Goal: Navigation & Orientation: Find specific page/section

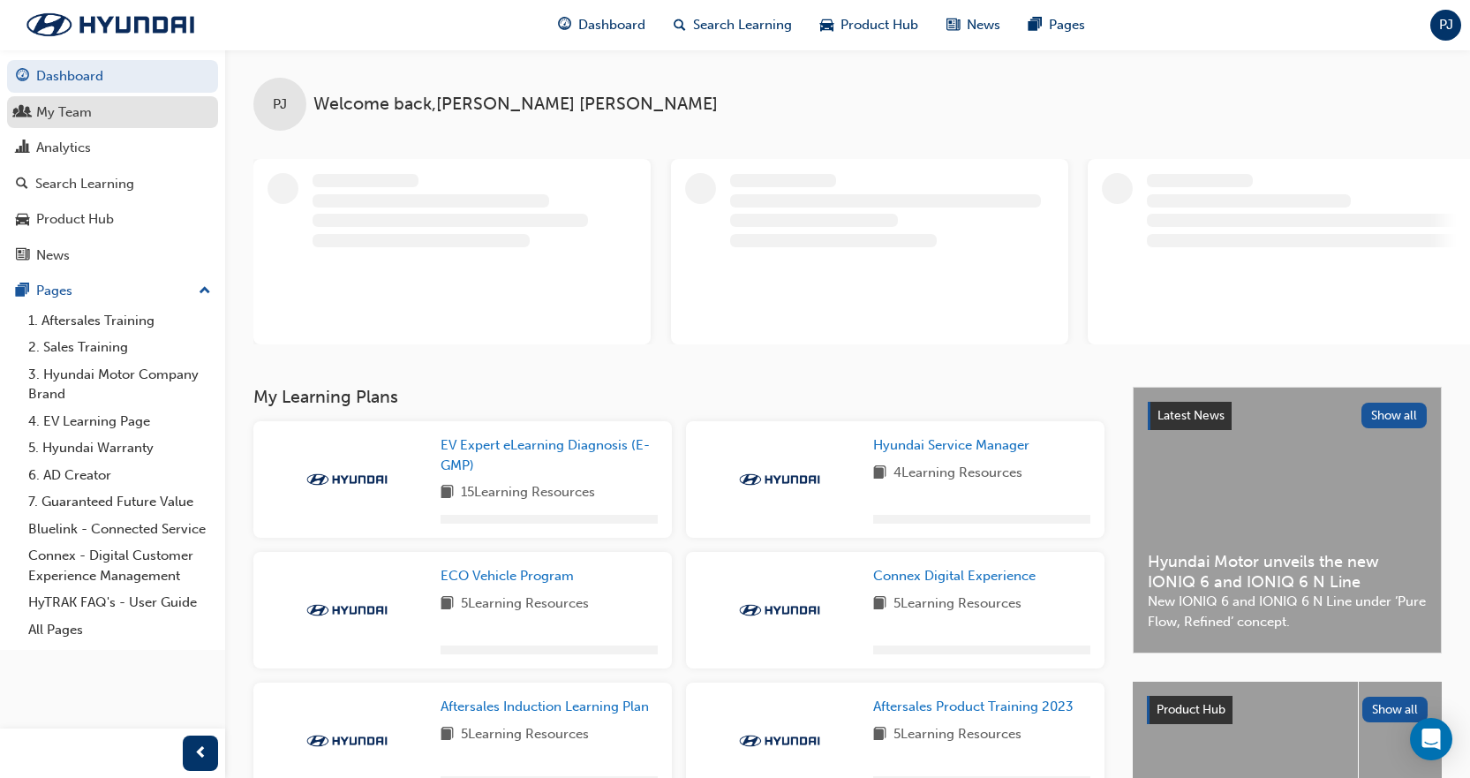
click at [104, 105] on div "My Team" at bounding box center [112, 113] width 193 height 22
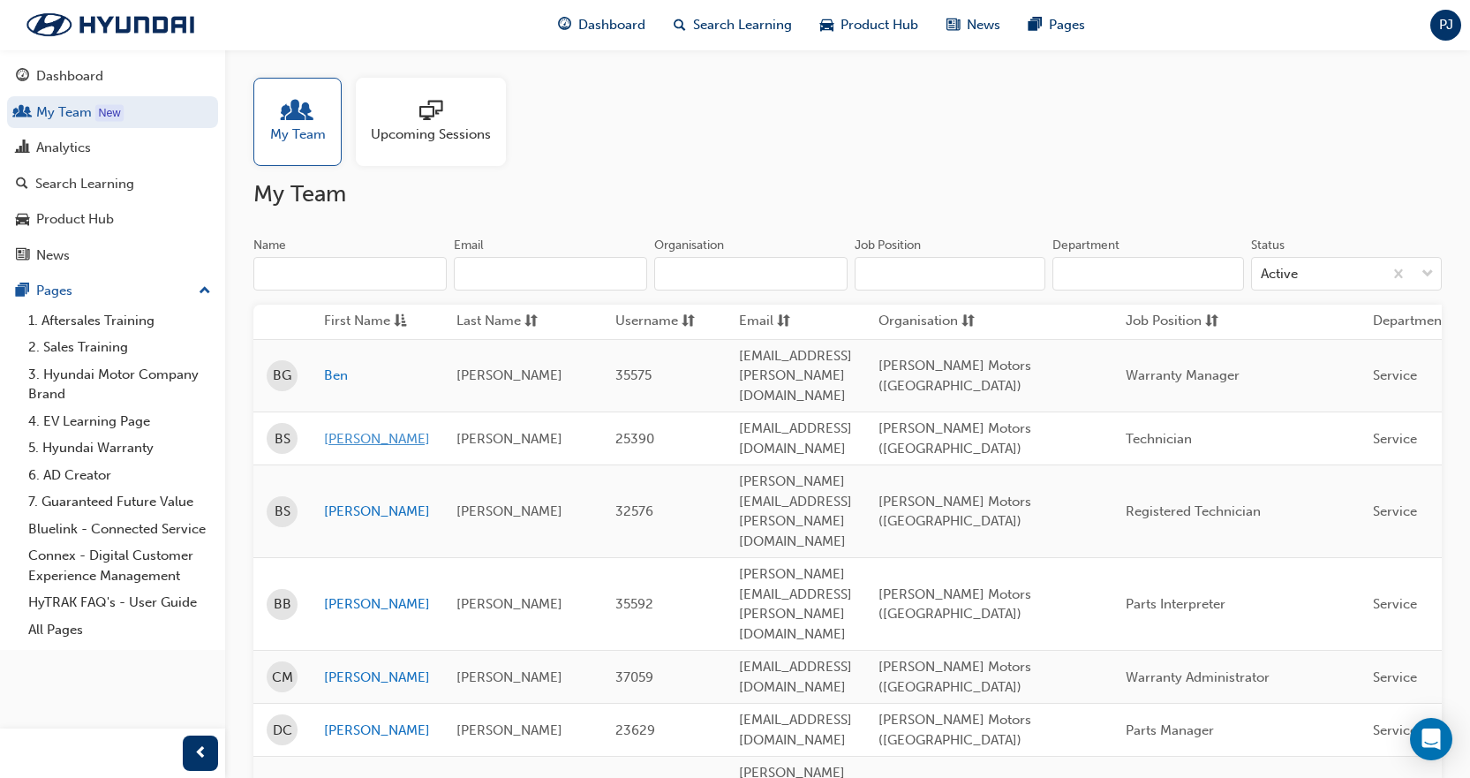
click at [383, 429] on link "[PERSON_NAME]" at bounding box center [377, 439] width 106 height 20
click at [359, 501] on link "[PERSON_NAME]" at bounding box center [377, 511] width 106 height 20
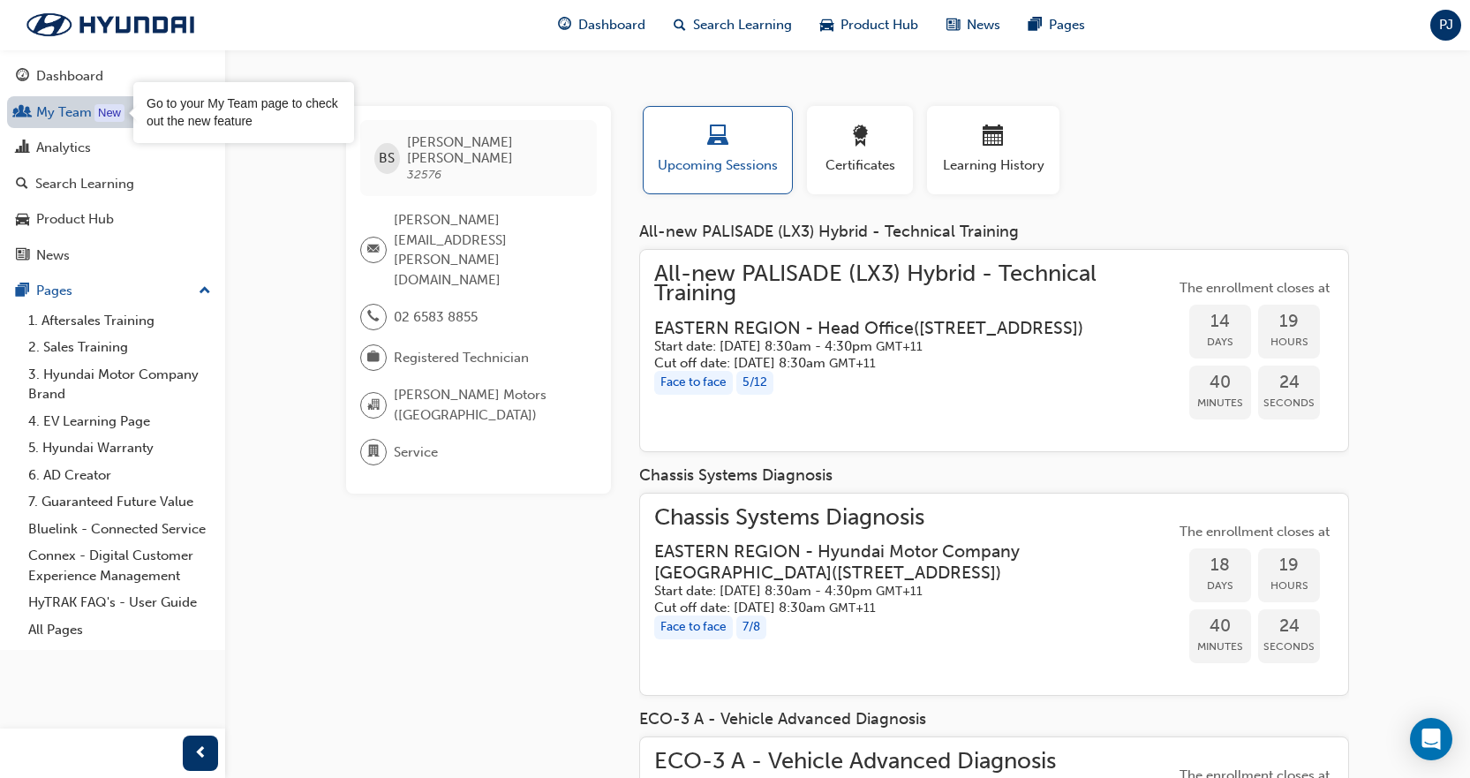
click at [113, 111] on div "New" at bounding box center [109, 113] width 30 height 18
